Goal: Task Accomplishment & Management: Use online tool/utility

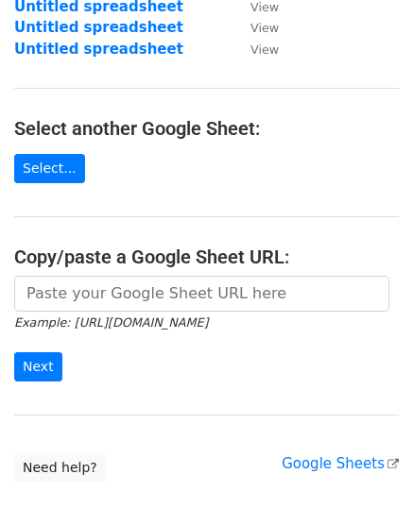
scroll to position [247, 0]
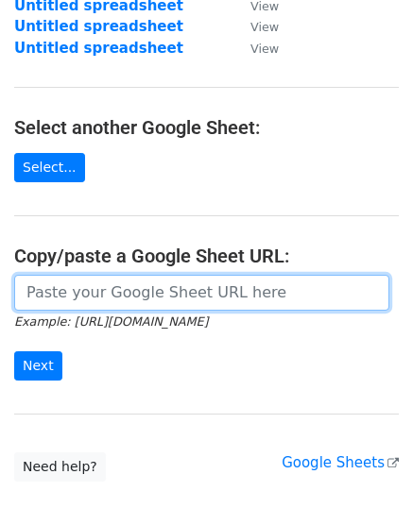
click at [89, 295] on input "url" at bounding box center [201, 293] width 375 height 36
paste input "[URL][DOMAIN_NAME]"
type input "[URL][DOMAIN_NAME]"
click at [14, 352] on input "Next" at bounding box center [38, 366] width 48 height 29
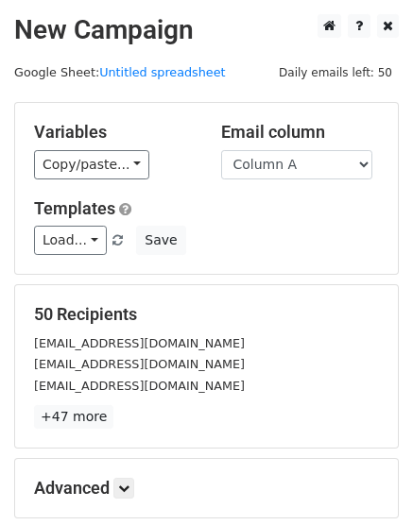
scroll to position [176, 0]
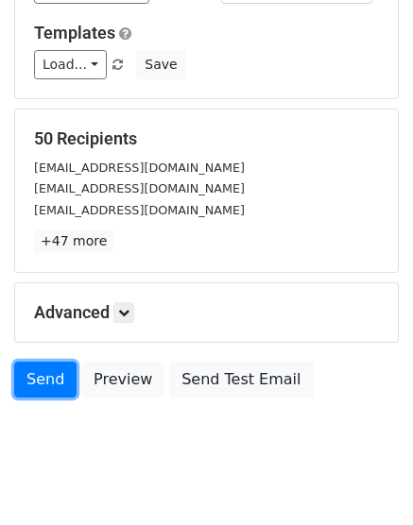
click at [58, 381] on link "Send" at bounding box center [45, 380] width 62 height 36
